Goal: Book appointment/travel/reservation

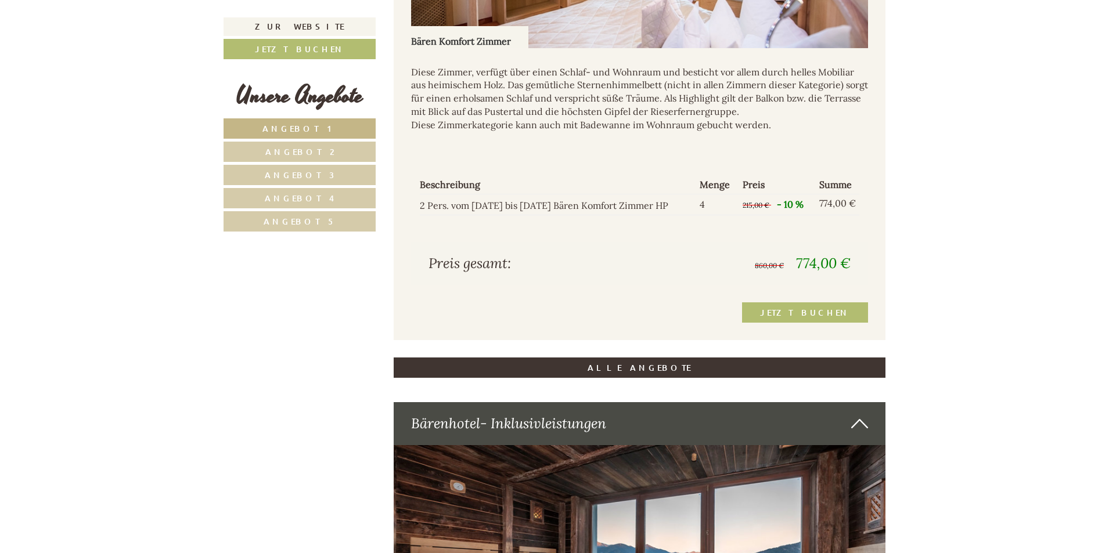
scroll to position [2496, 0]
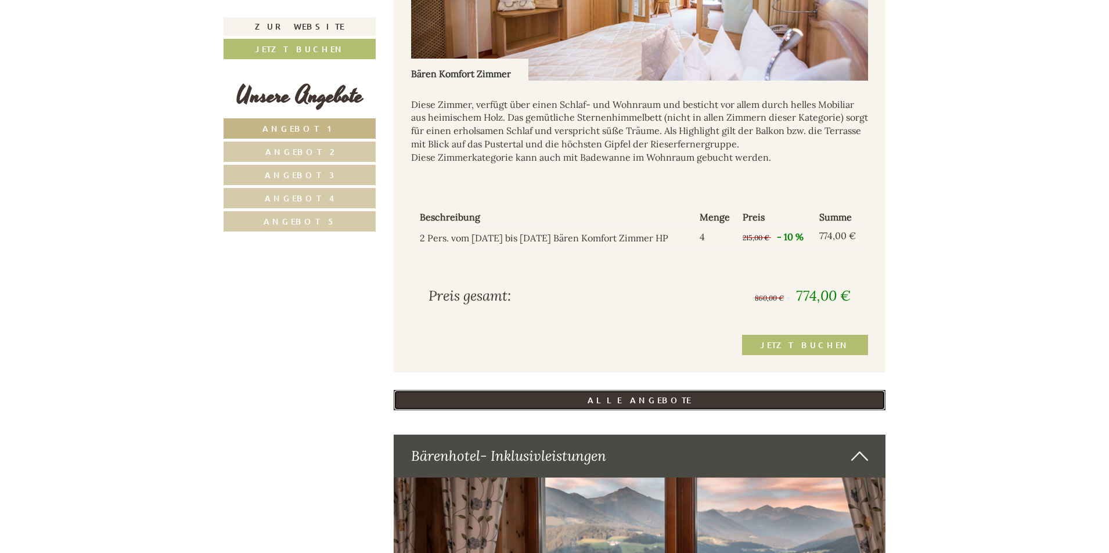
click at [640, 390] on link "ALLE ANGEBOTE" at bounding box center [640, 400] width 492 height 20
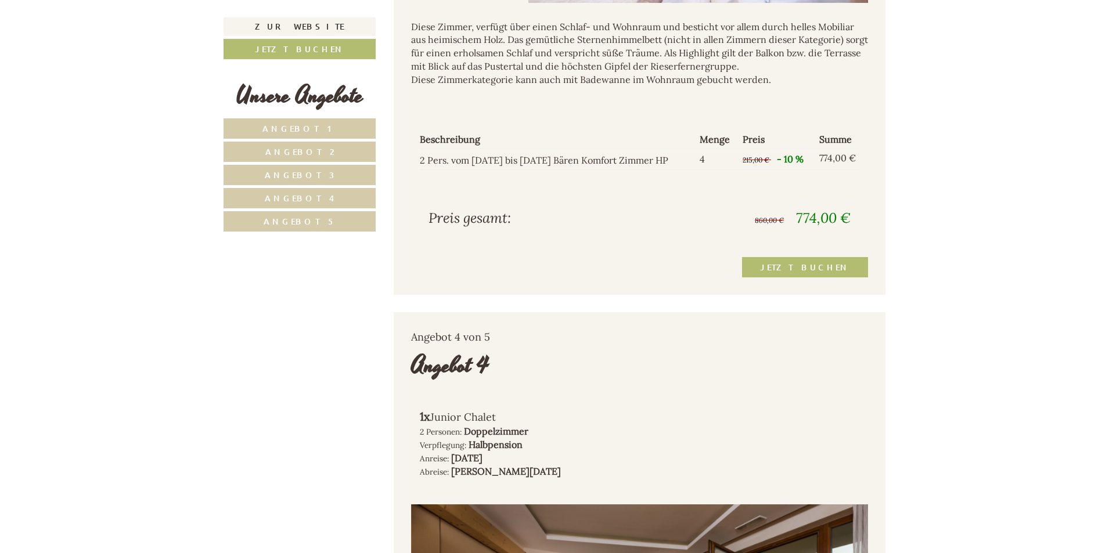
scroll to position [2806, 0]
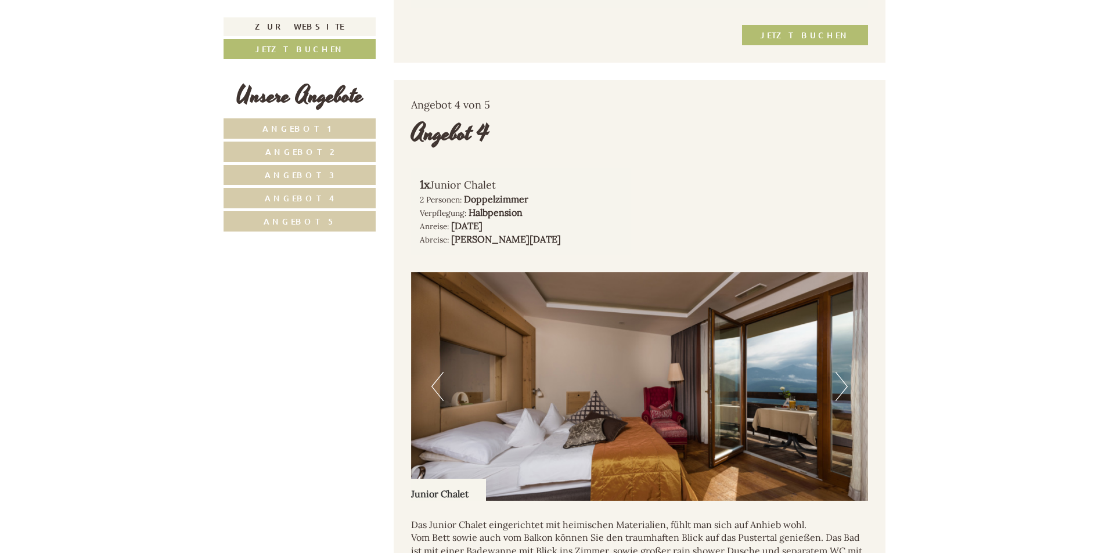
click at [843, 372] on button "Next" at bounding box center [842, 386] width 12 height 29
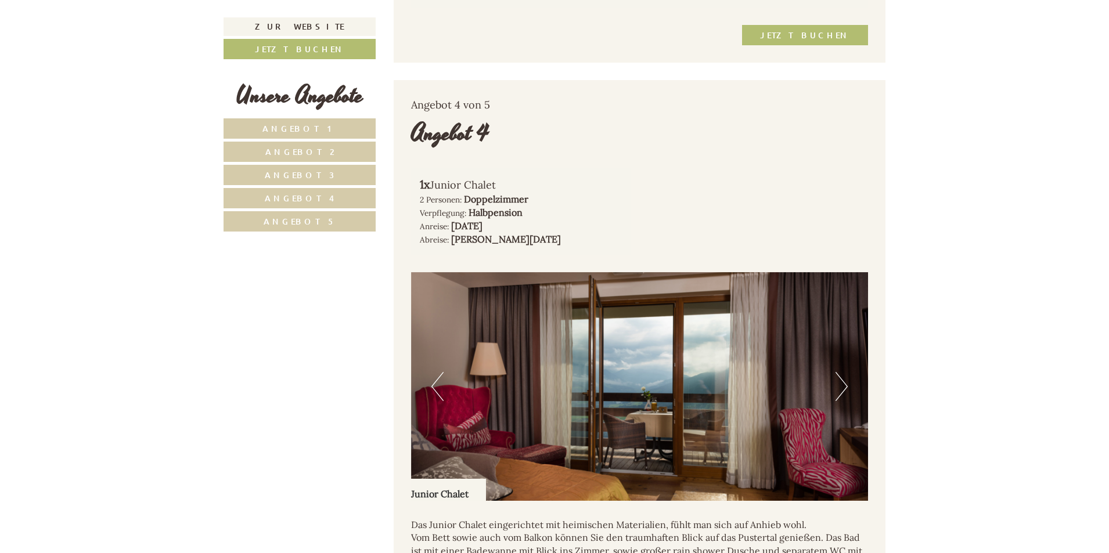
click at [843, 372] on button "Next" at bounding box center [842, 386] width 12 height 29
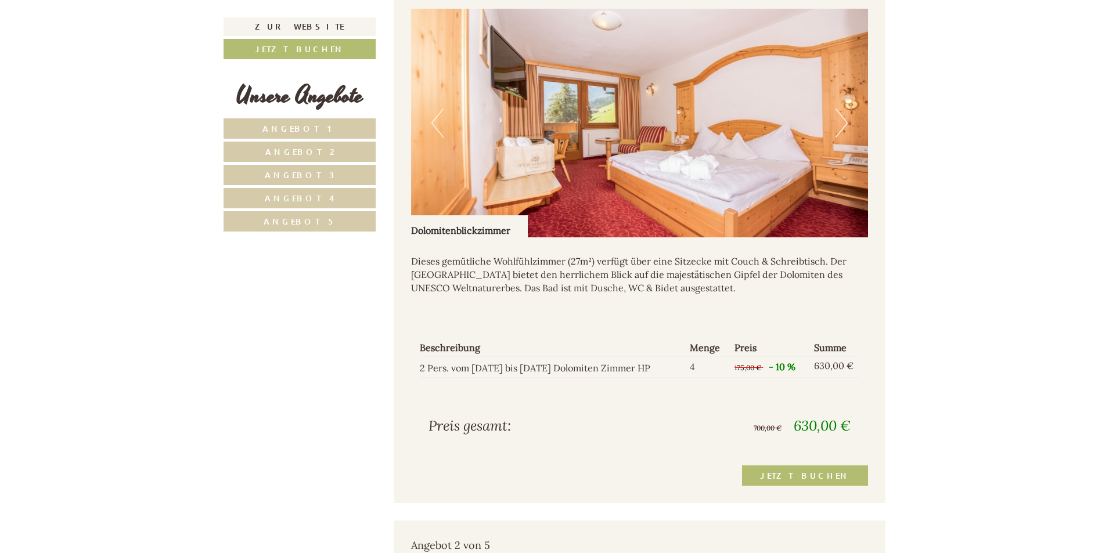
scroll to position [929, 0]
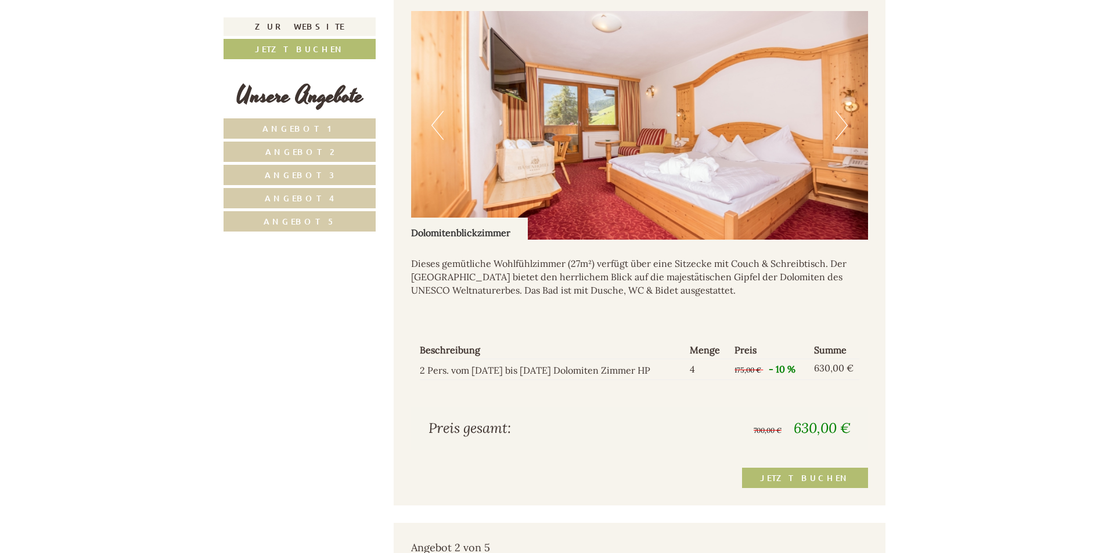
click at [846, 111] on button "Next" at bounding box center [842, 125] width 12 height 29
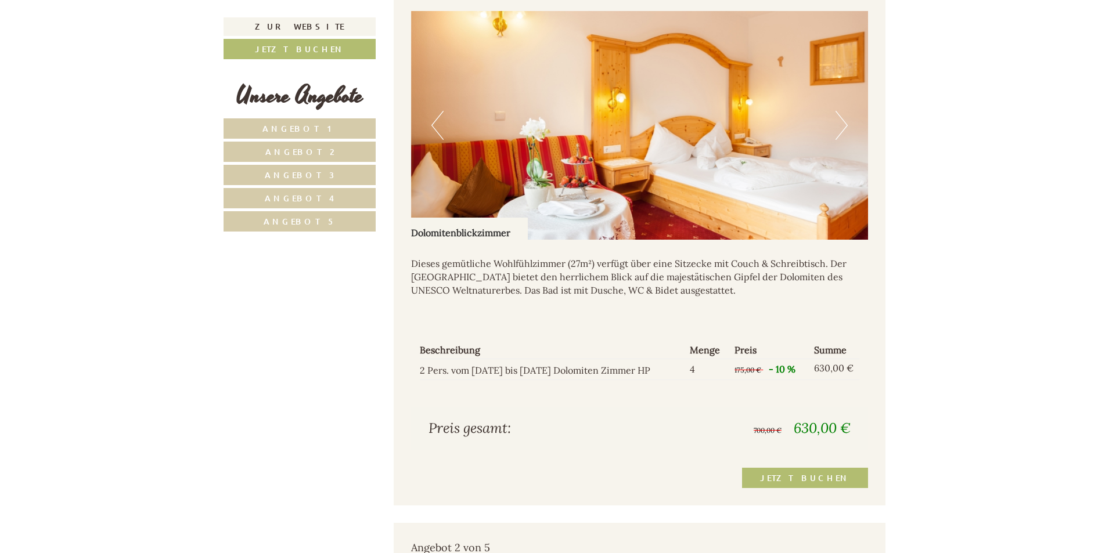
click at [846, 111] on button "Next" at bounding box center [842, 125] width 12 height 29
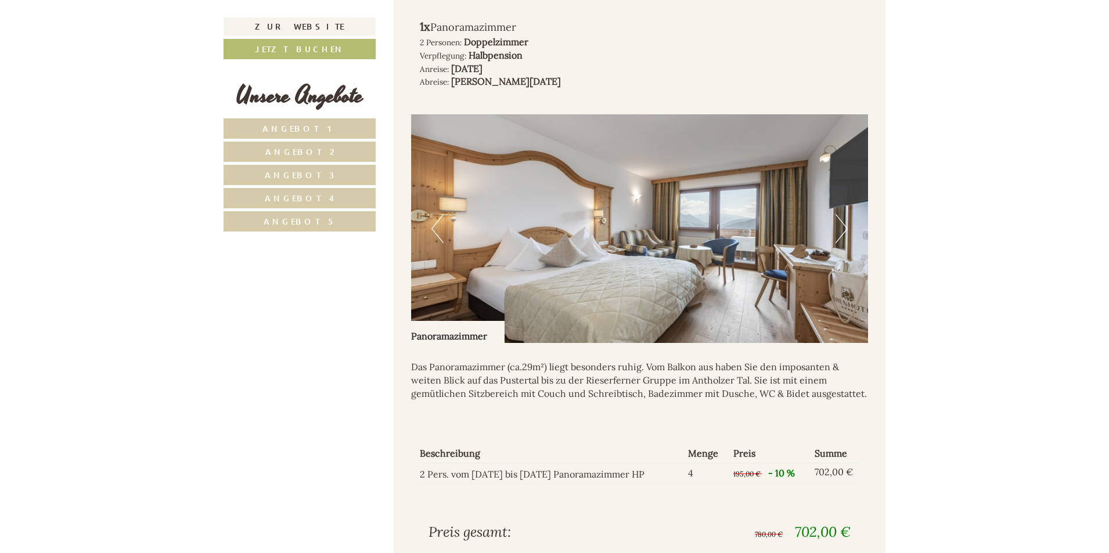
scroll to position [1568, 0]
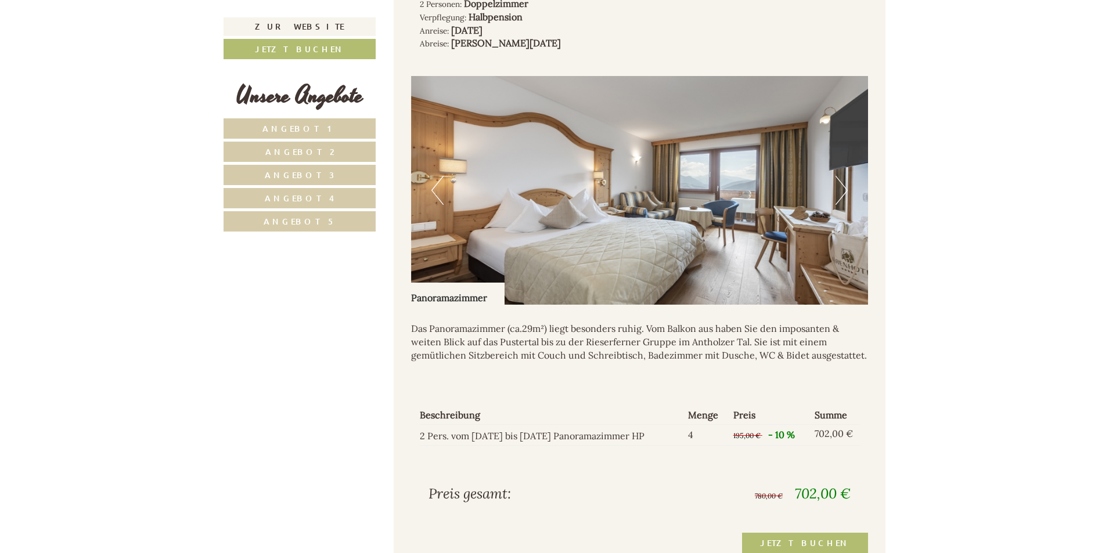
click at [845, 176] on button "Next" at bounding box center [842, 190] width 12 height 29
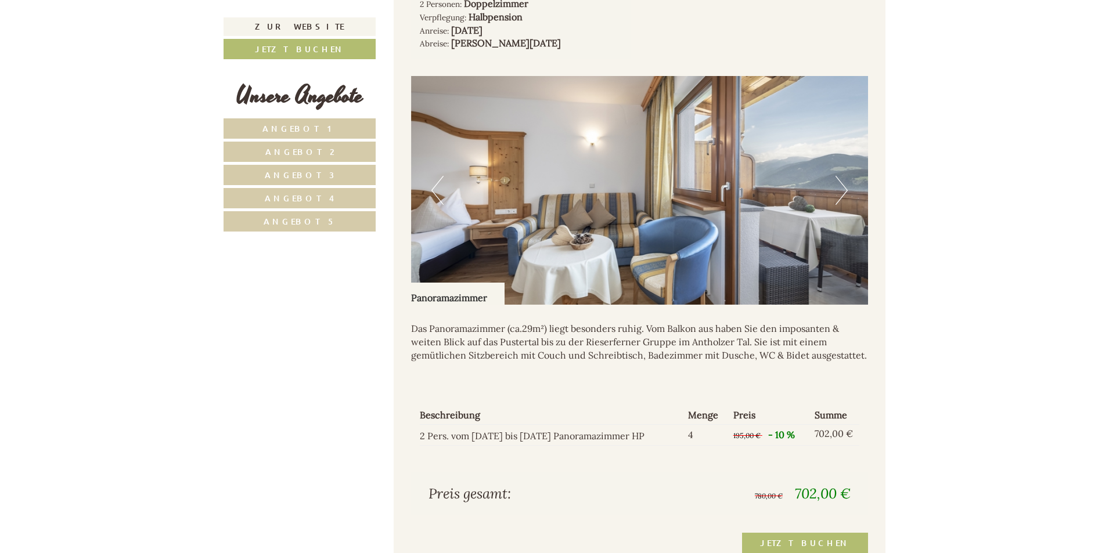
click at [845, 176] on button "Next" at bounding box center [842, 190] width 12 height 29
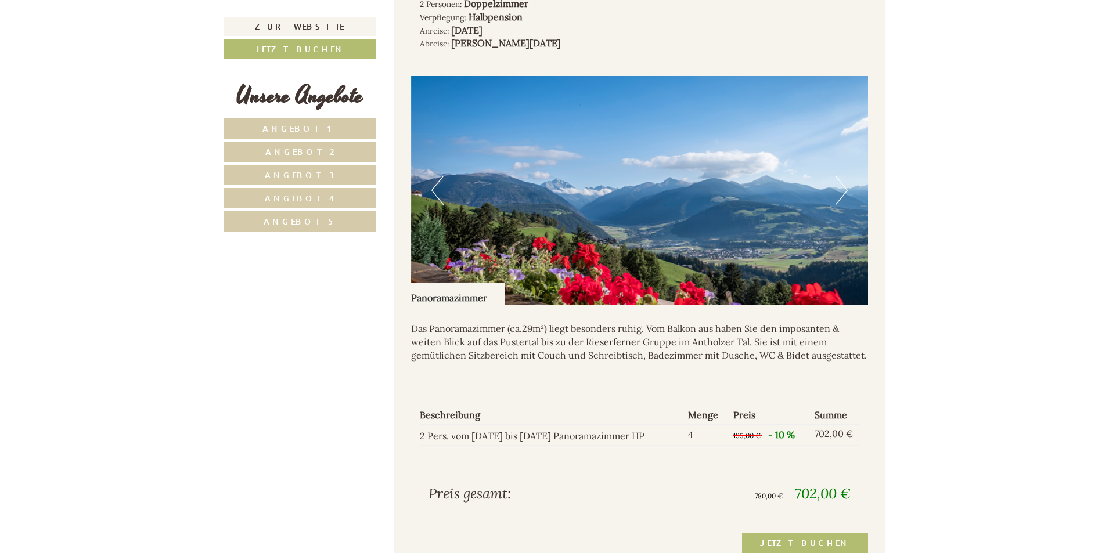
click at [845, 176] on button "Next" at bounding box center [842, 190] width 12 height 29
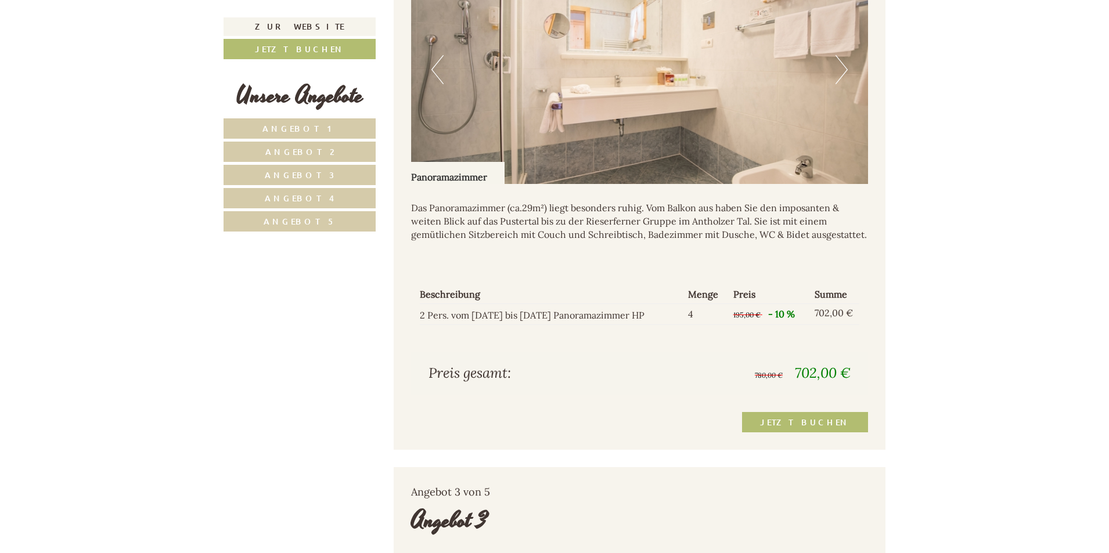
scroll to position [1742, 0]
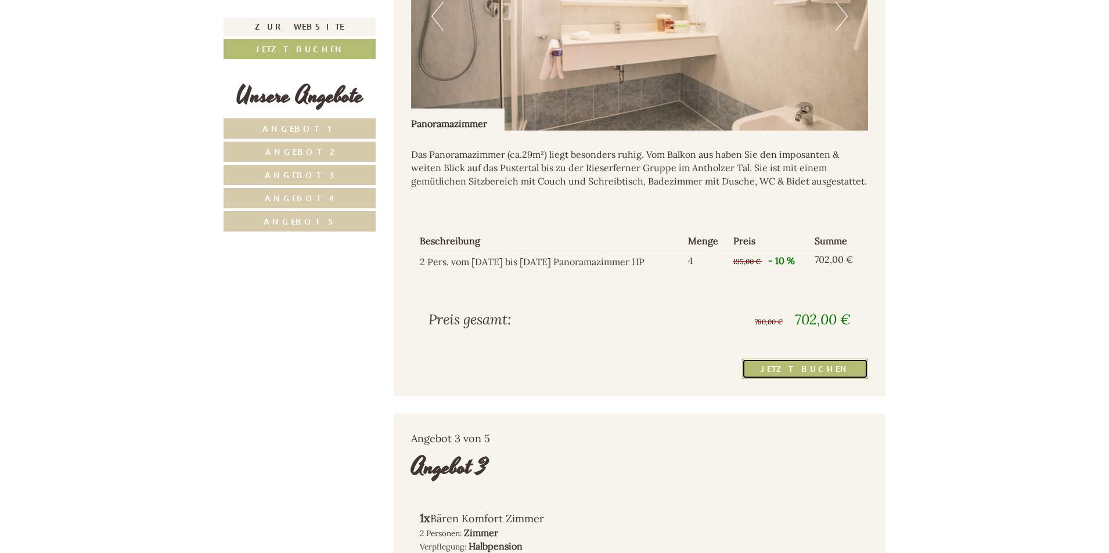
click at [800, 359] on link "Jetzt buchen" at bounding box center [805, 369] width 126 height 20
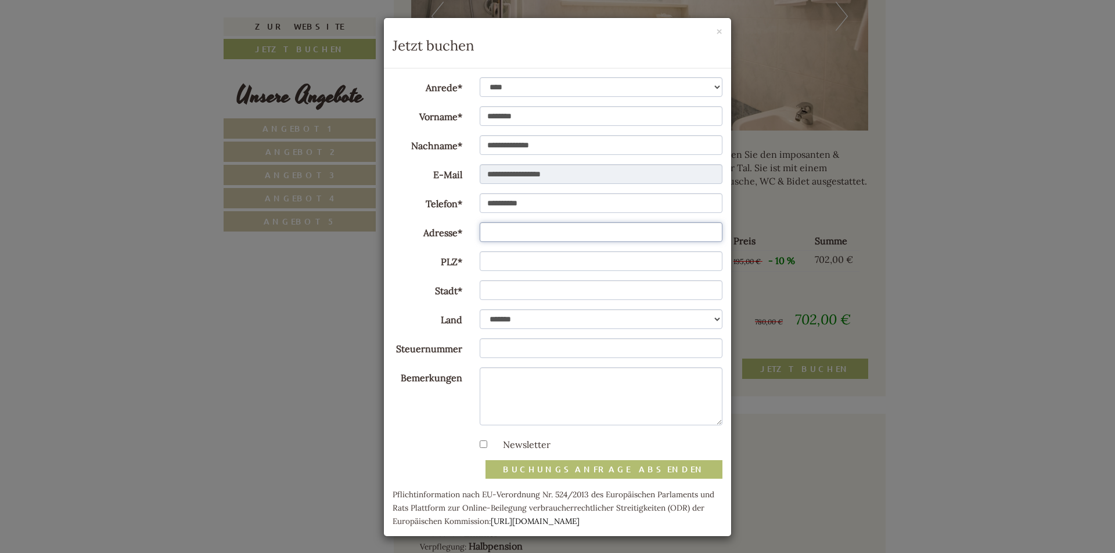
click at [508, 236] on input "Adresse*" at bounding box center [601, 232] width 243 height 20
type input "**********"
type input "*****"
click at [545, 346] on input "Steuernummer" at bounding box center [601, 349] width 243 height 20
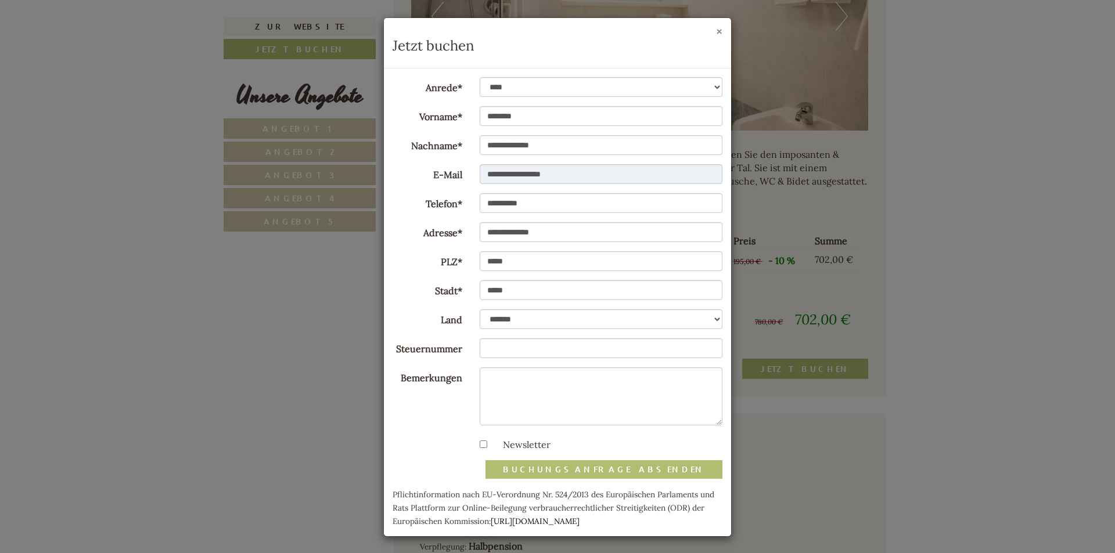
click at [718, 33] on button "×" at bounding box center [719, 32] width 6 height 12
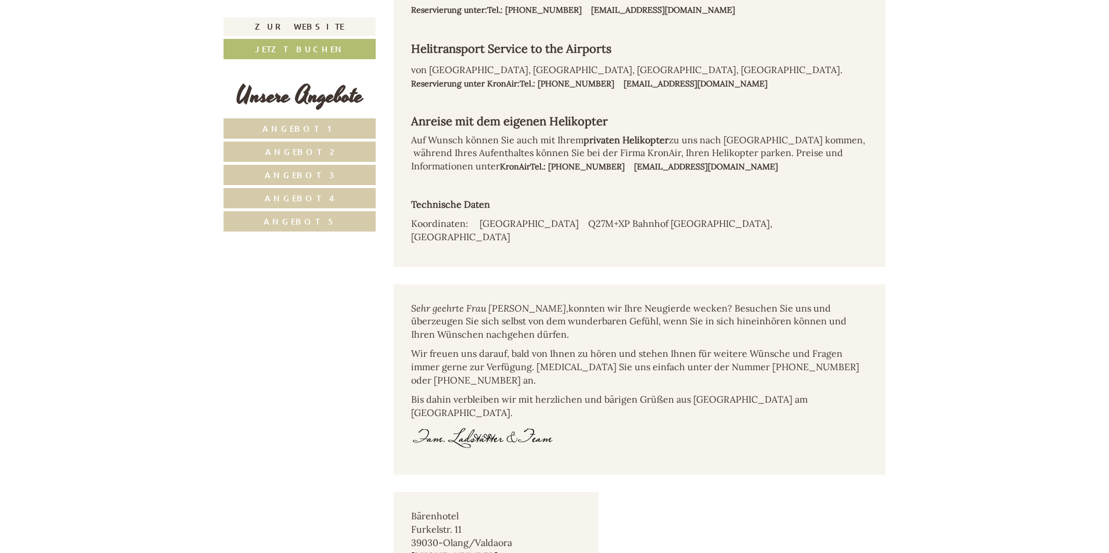
scroll to position [9414, 0]
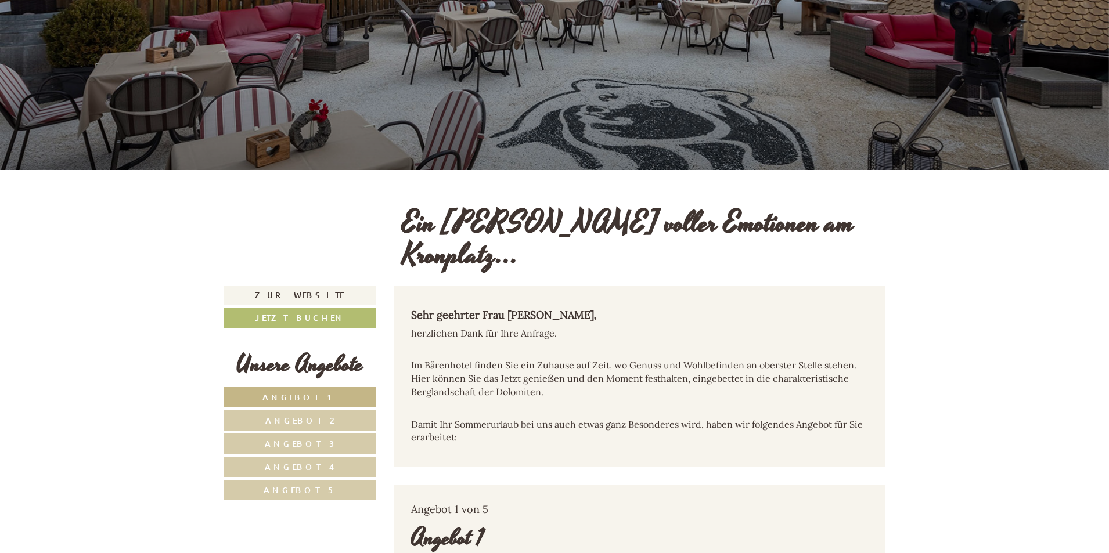
scroll to position [290, 0]
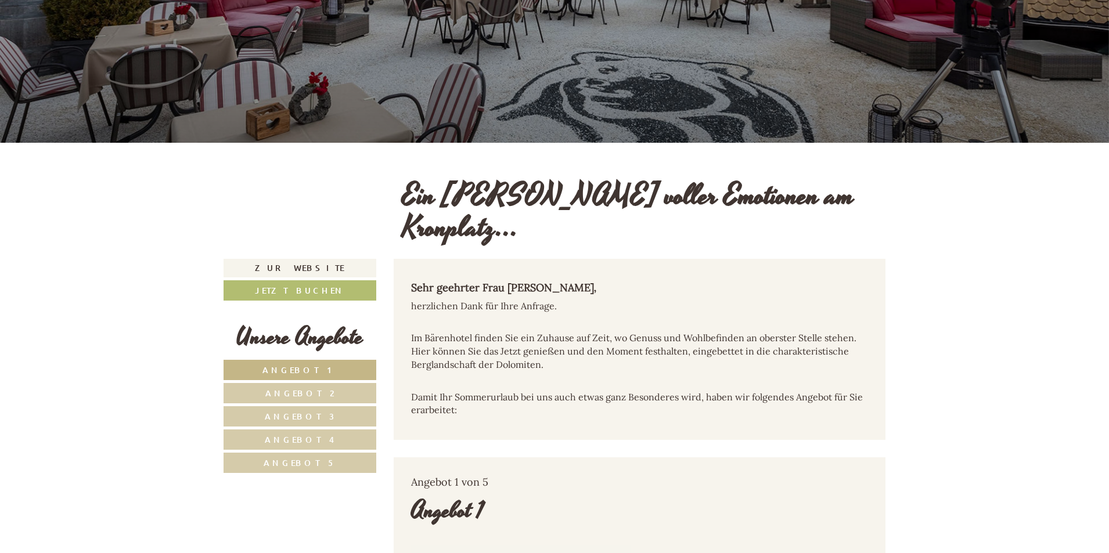
click at [329, 383] on link "Angebot 2" at bounding box center [300, 393] width 153 height 20
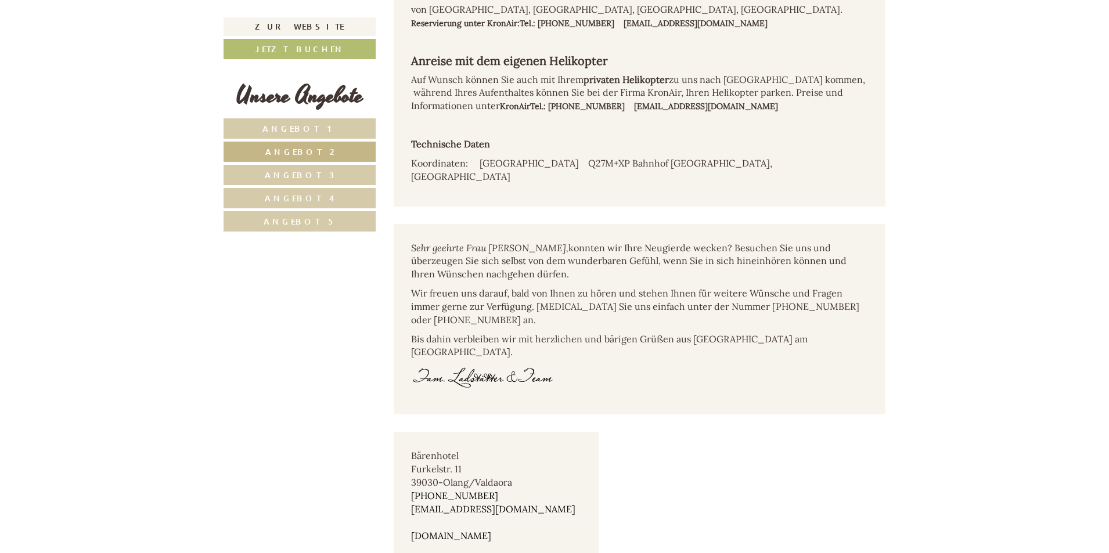
scroll to position [6505, 0]
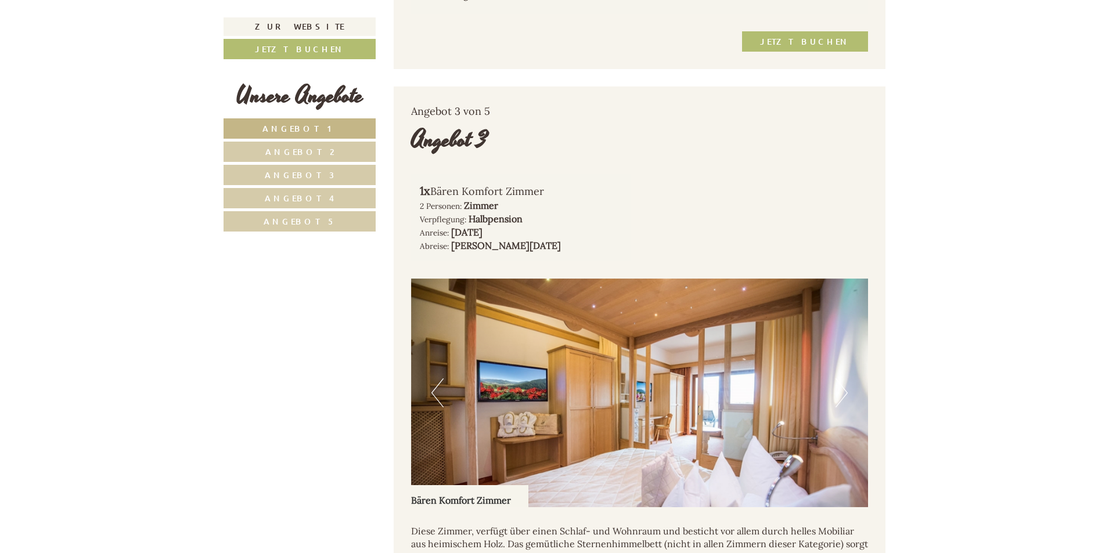
scroll to position [2090, 0]
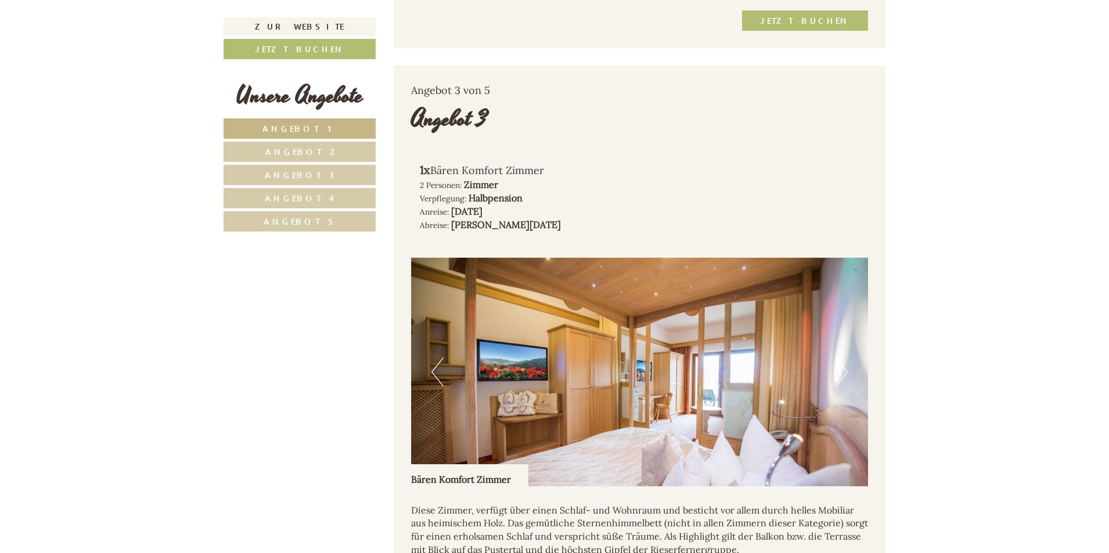
click at [839, 358] on button "Next" at bounding box center [842, 372] width 12 height 29
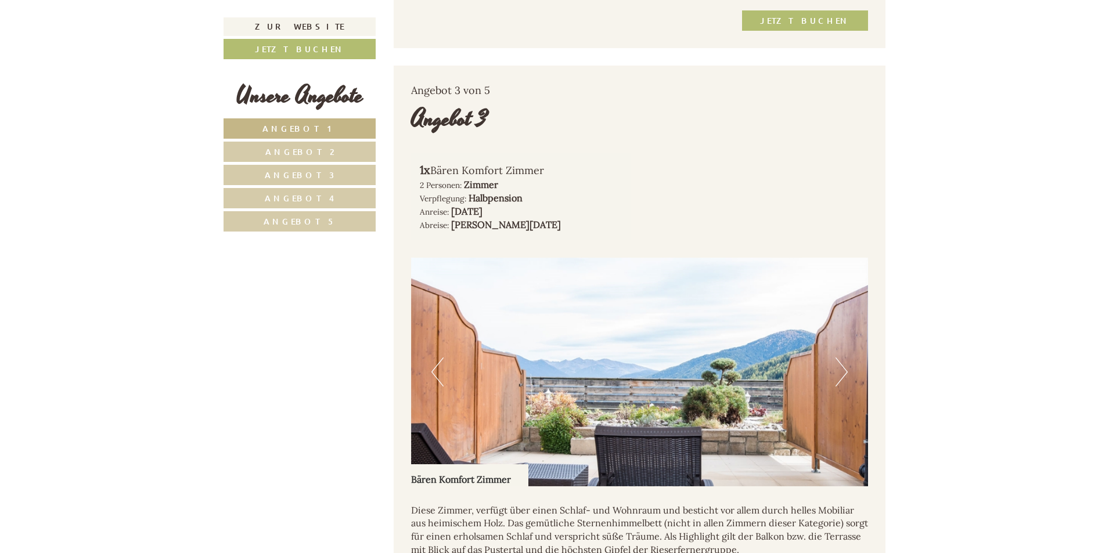
click at [839, 358] on button "Next" at bounding box center [842, 372] width 12 height 29
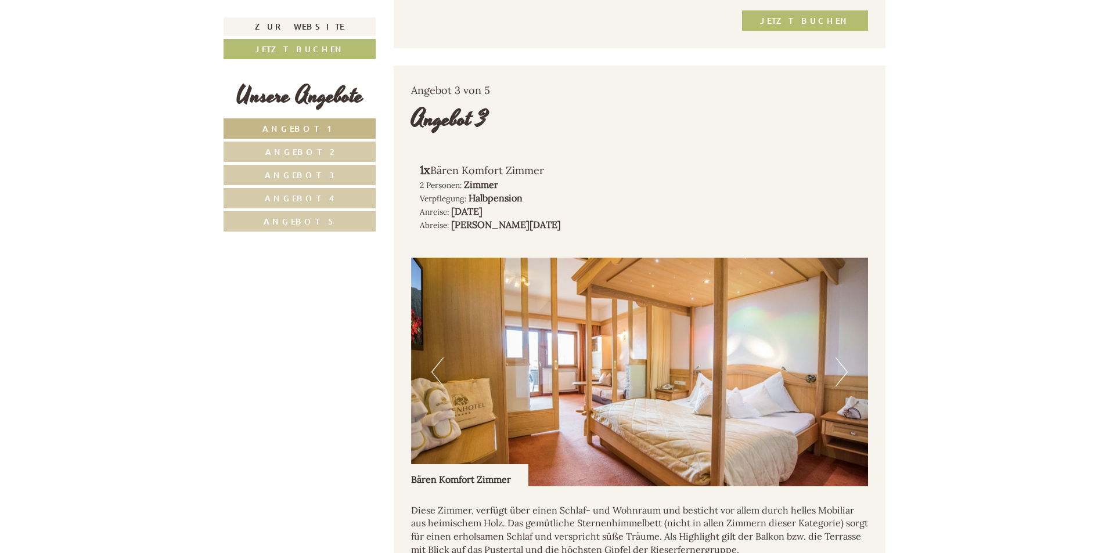
click at [840, 358] on button "Next" at bounding box center [842, 372] width 12 height 29
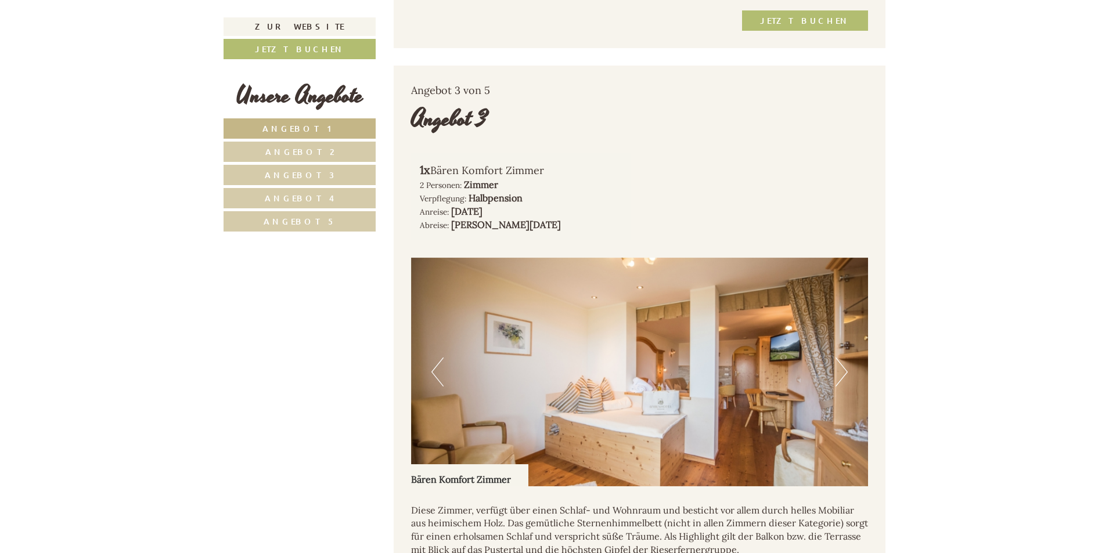
click at [840, 358] on button "Next" at bounding box center [842, 372] width 12 height 29
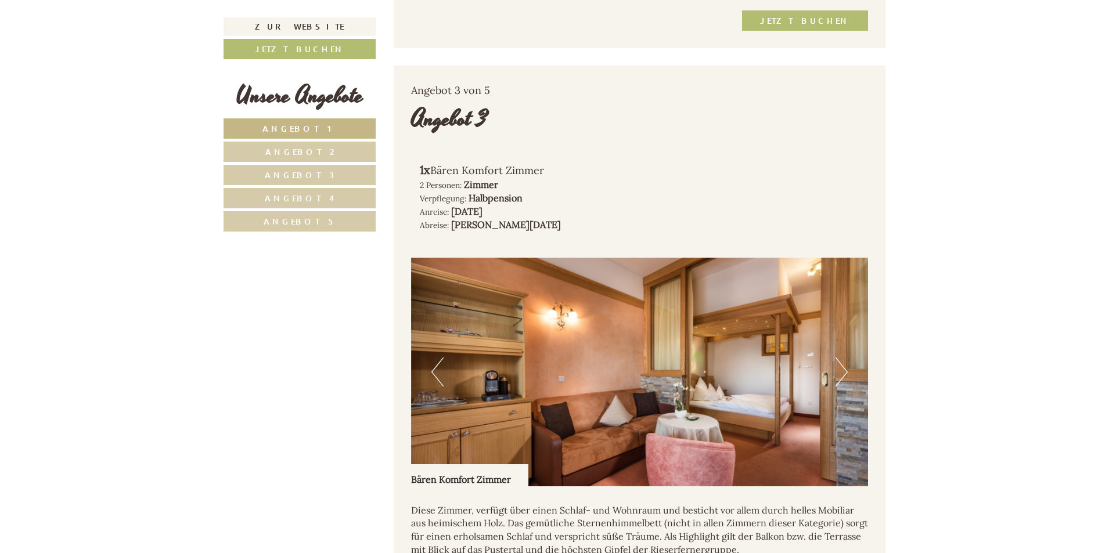
click at [840, 358] on button "Next" at bounding box center [842, 372] width 12 height 29
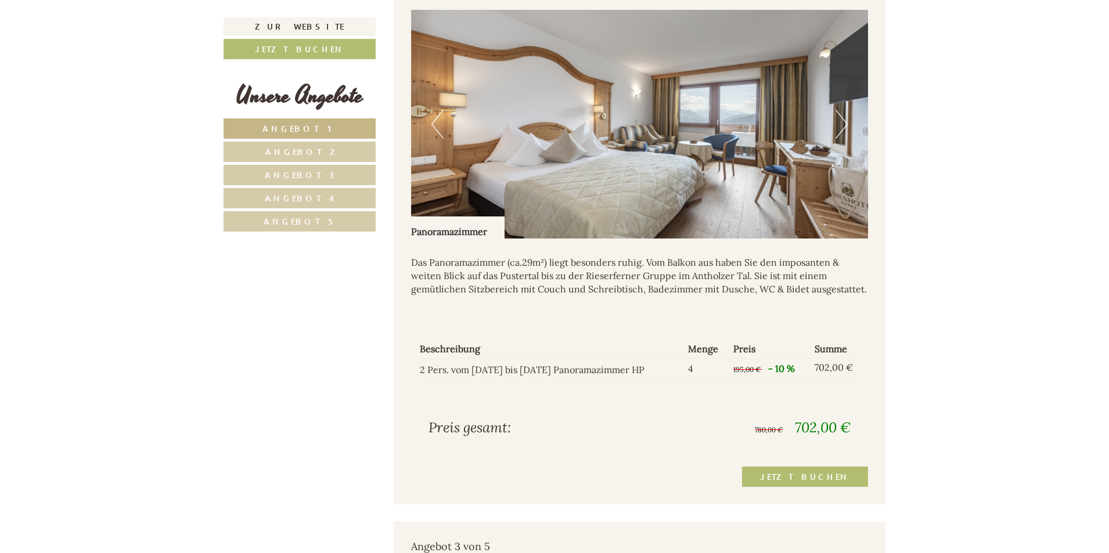
scroll to position [1568, 0]
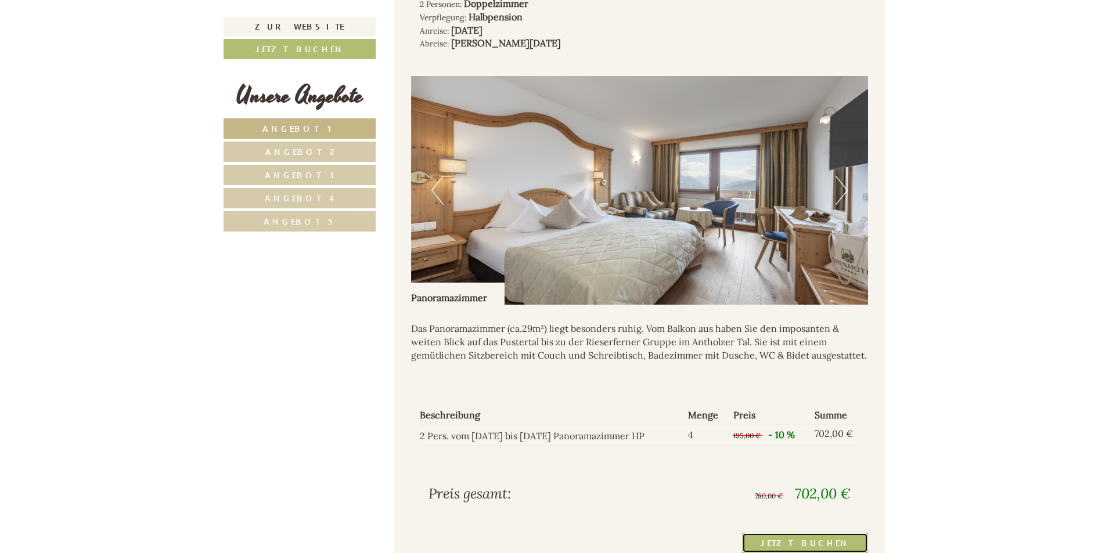
click at [818, 533] on link "Jetzt buchen" at bounding box center [805, 543] width 126 height 20
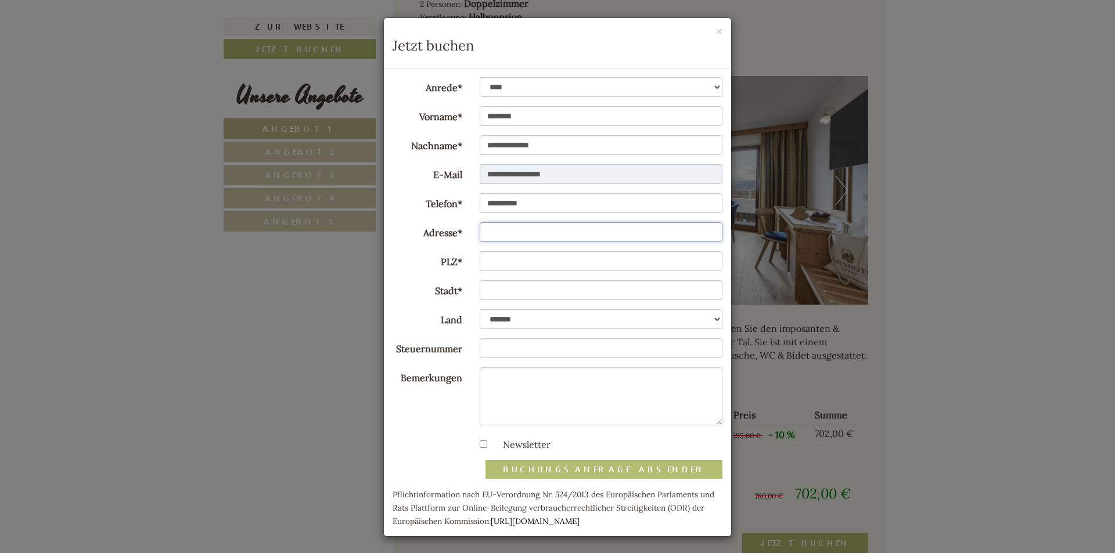
click at [515, 234] on input "Adresse*" at bounding box center [601, 232] width 243 height 20
click at [716, 28] on button "×" at bounding box center [719, 32] width 6 height 12
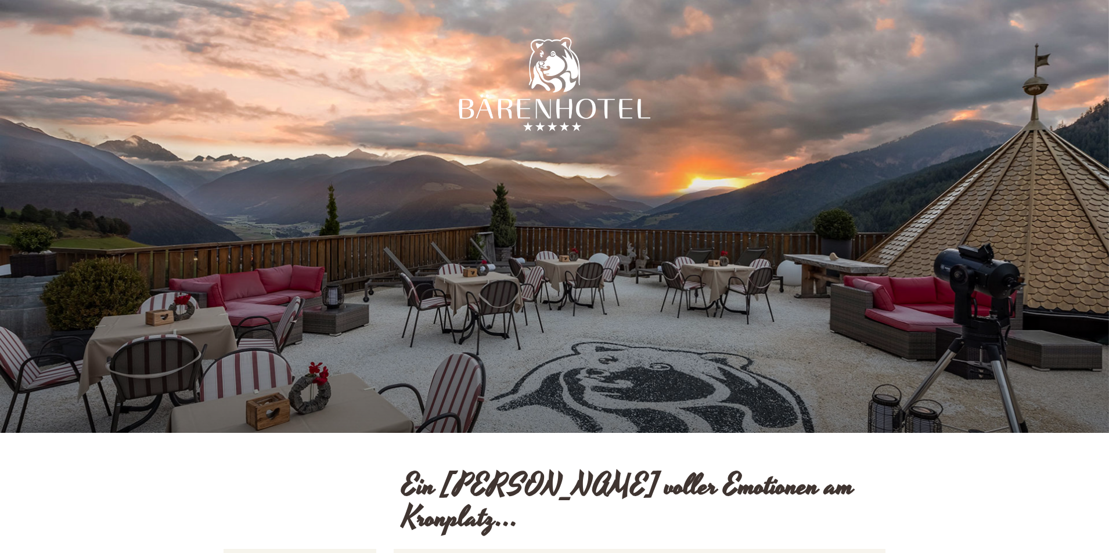
scroll to position [290, 0]
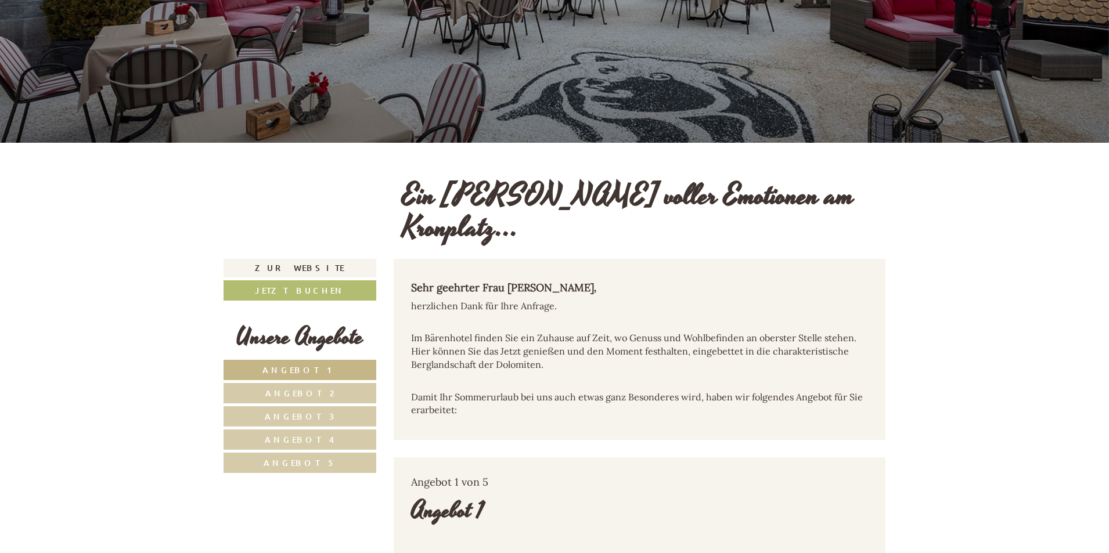
click at [312, 388] on span "Angebot 2" at bounding box center [299, 393] width 69 height 11
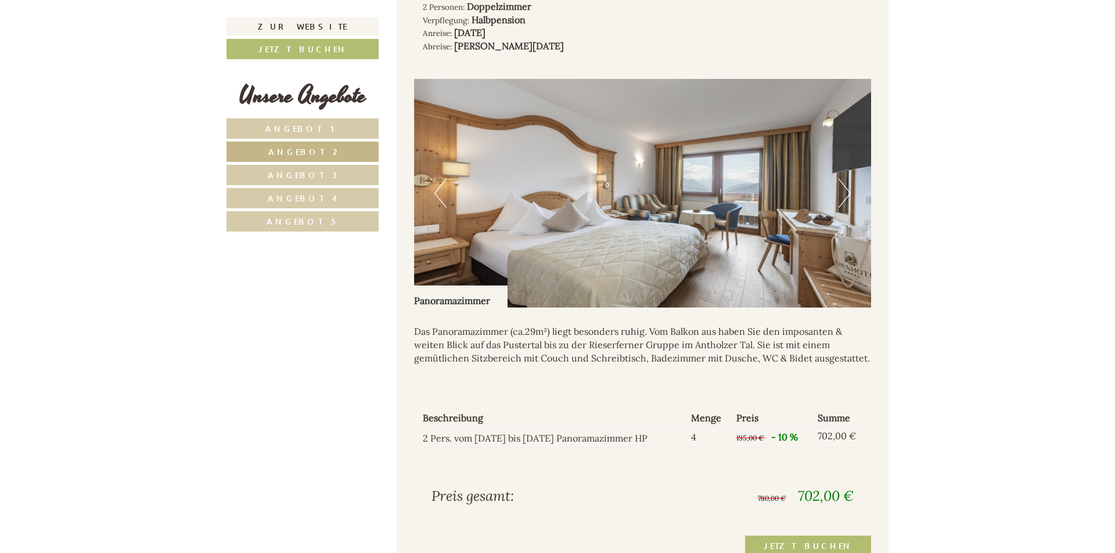
scroll to position [1006, 0]
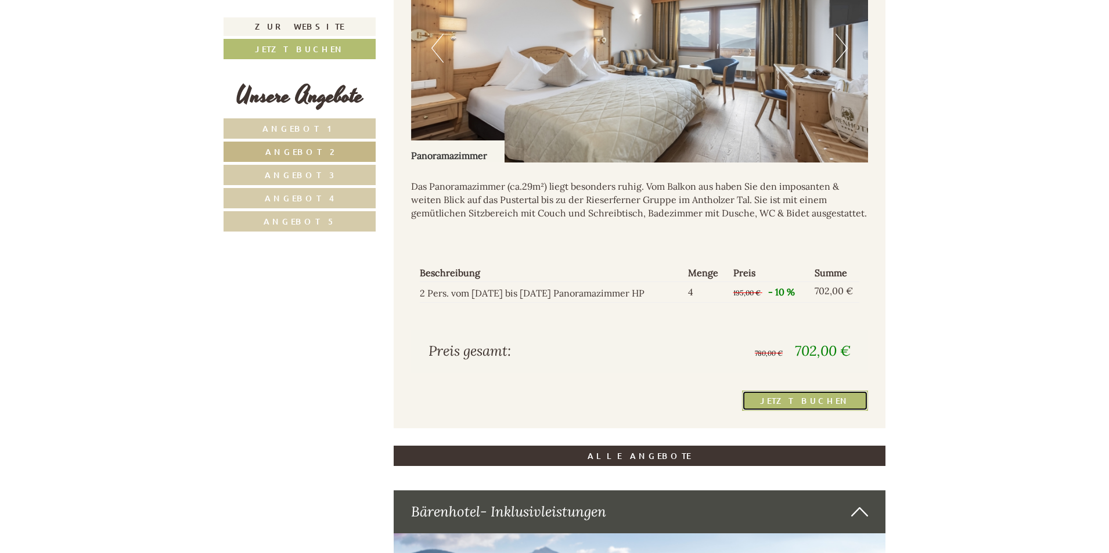
click at [805, 391] on link "Jetzt buchen" at bounding box center [805, 401] width 126 height 20
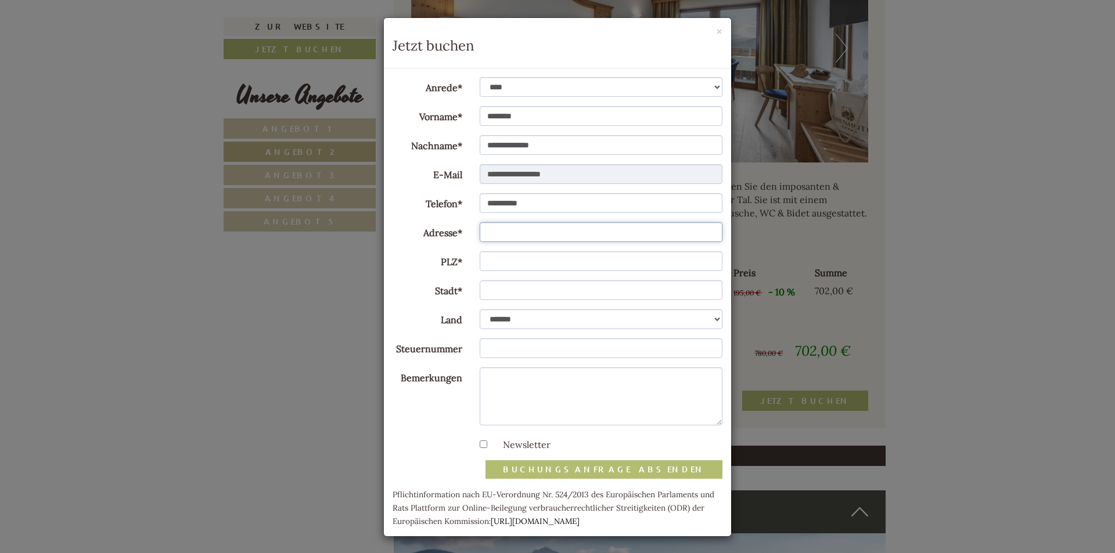
click at [547, 236] on input "Adresse*" at bounding box center [601, 232] width 243 height 20
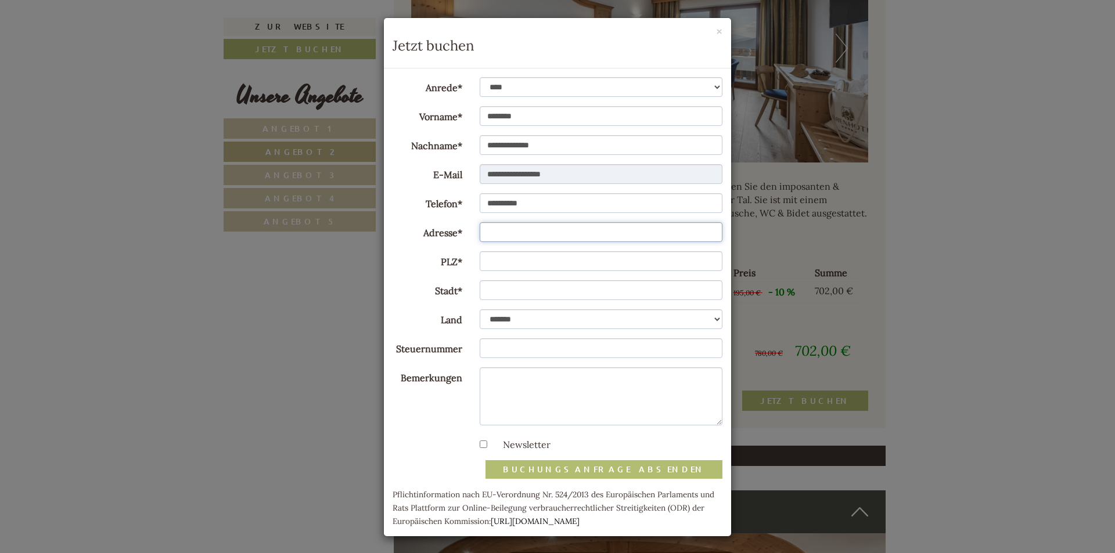
type input "**********"
type input "*****"
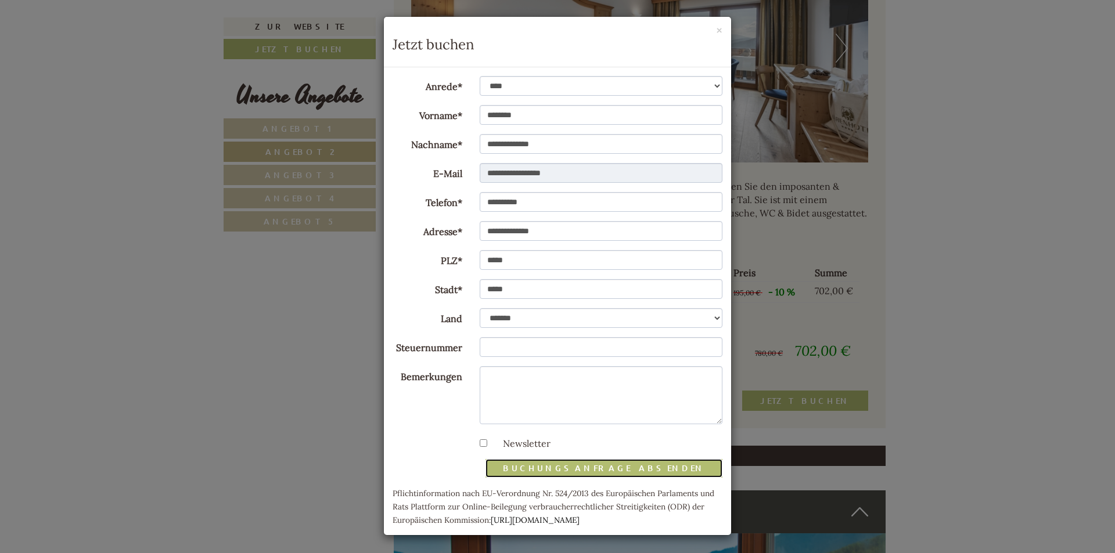
click at [617, 467] on button "Buchungsanfrage absenden" at bounding box center [603, 468] width 237 height 19
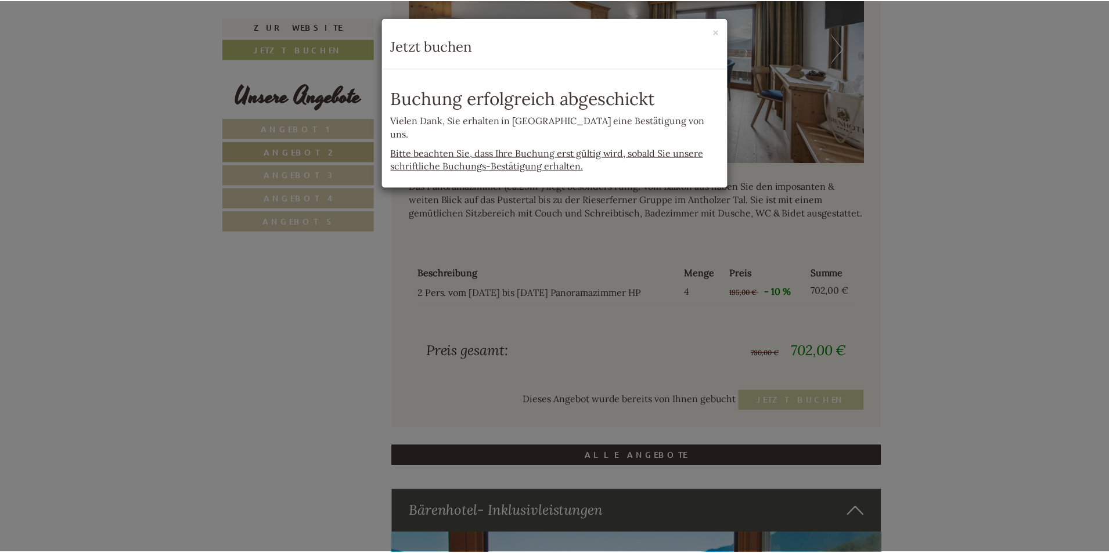
scroll to position [0, 0]
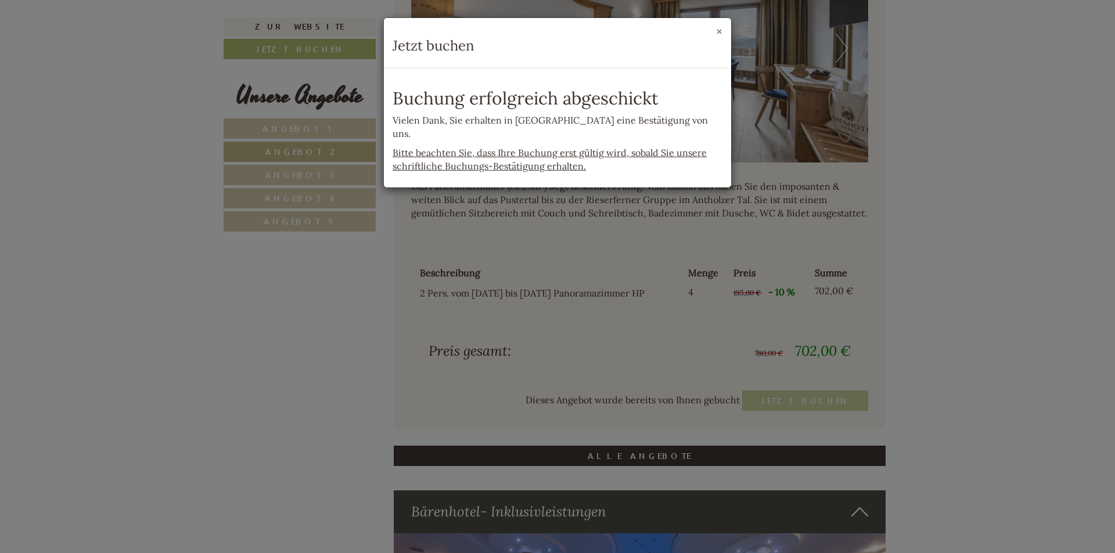
click at [718, 31] on button "×" at bounding box center [719, 32] width 6 height 12
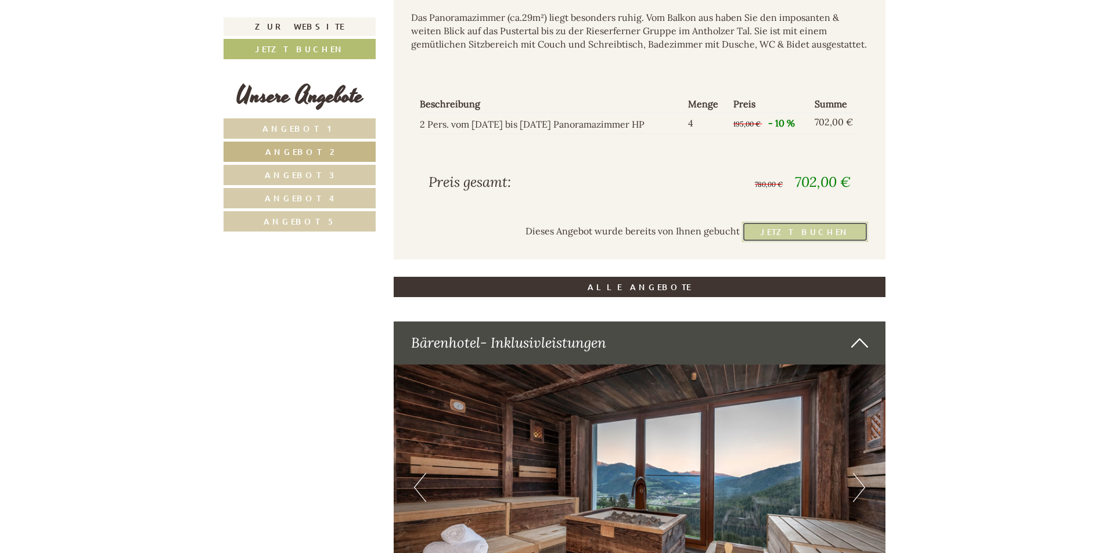
scroll to position [1297, 0]
